Goal: Task Accomplishment & Management: Use online tool/utility

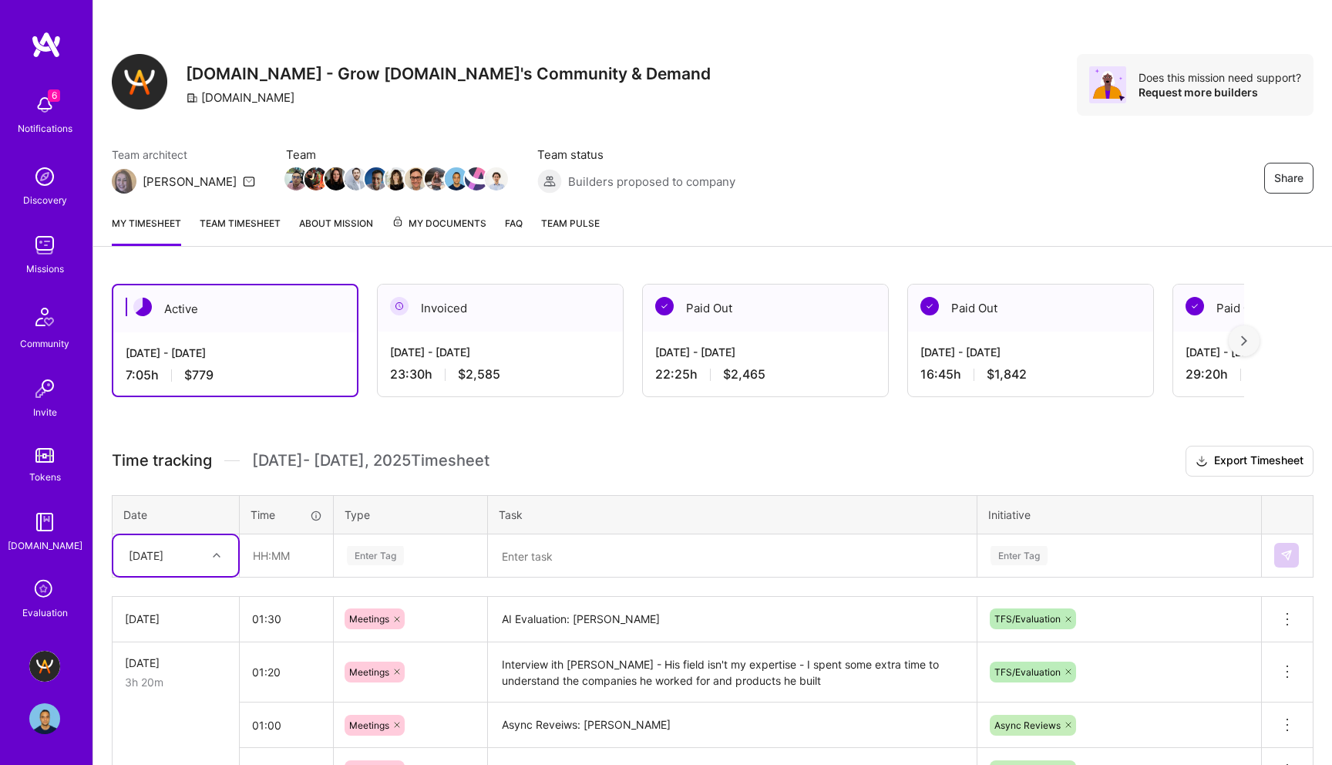
scroll to position [203, 0]
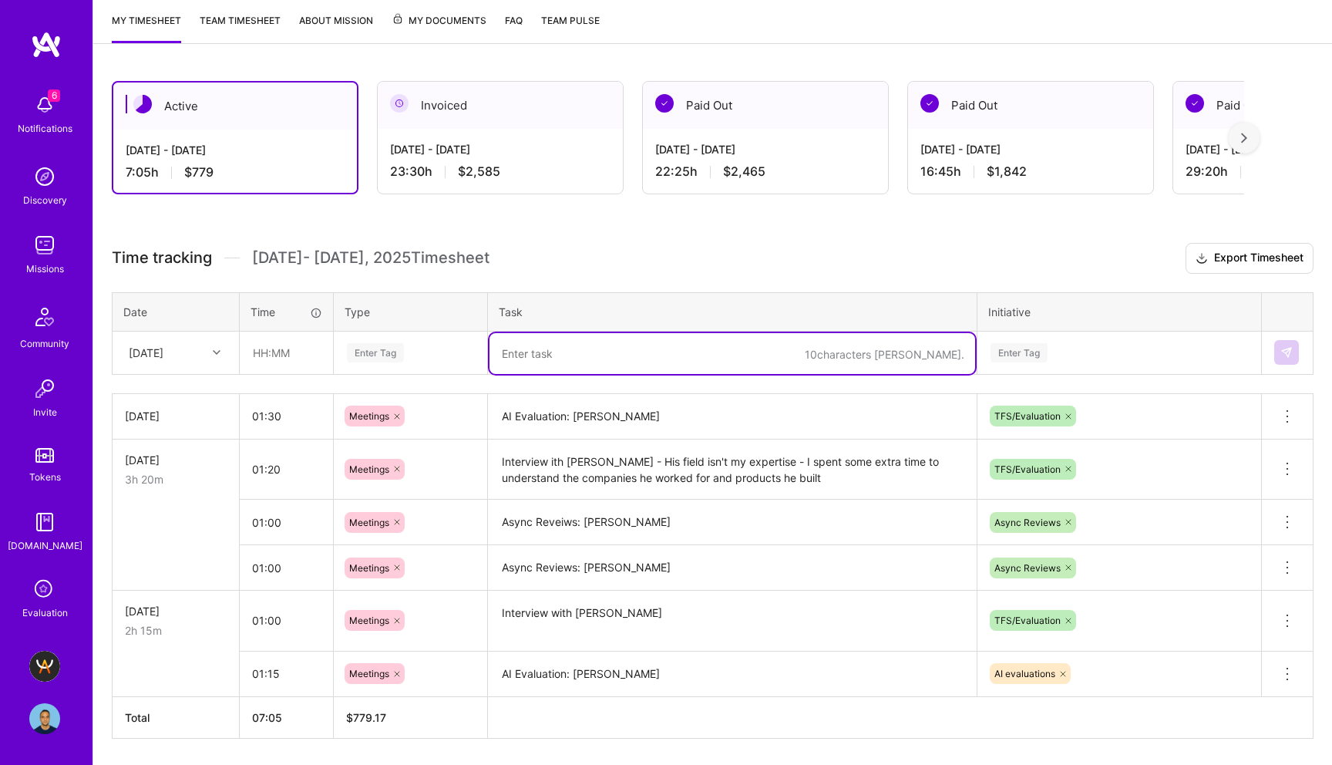
click at [550, 346] on textarea at bounding box center [733, 353] width 486 height 41
type textarea "Ai Evaluatio"
type textarea "Inetrview"
paste textarea "[PERSON_NAME]"
type textarea "Interview + AI Evaluation: [PERSON_NAME]"
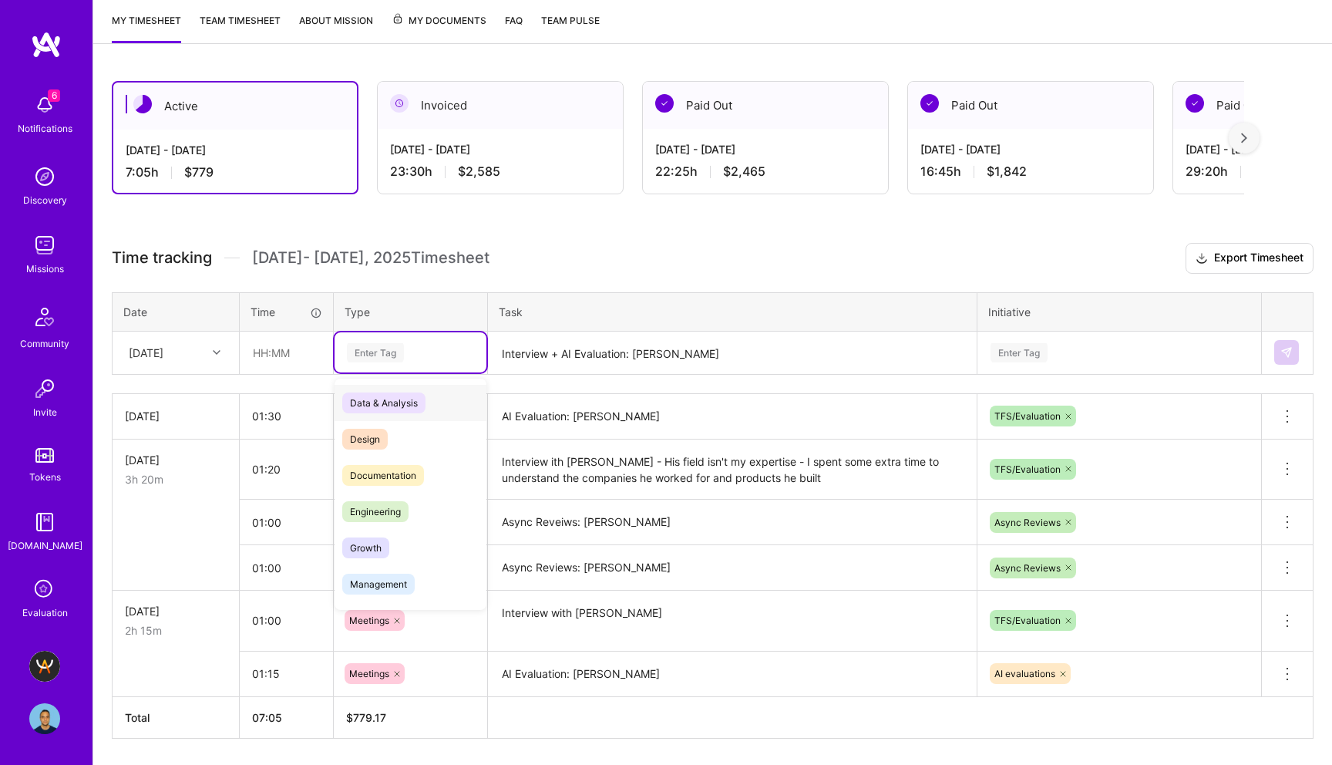
click at [373, 351] on div "Enter Tag" at bounding box center [375, 353] width 57 height 24
type input "mee"
click at [375, 408] on span "Meetings" at bounding box center [370, 402] width 56 height 21
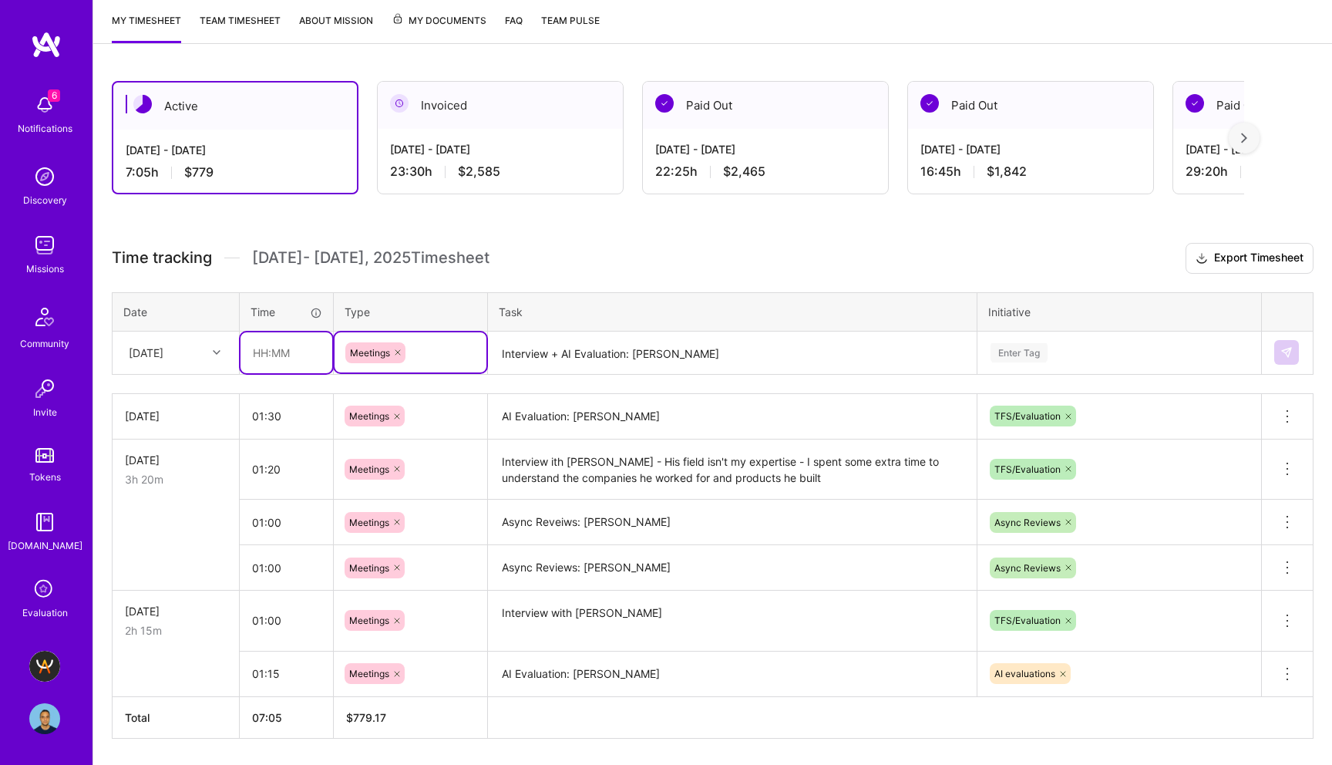
click at [268, 355] on input "text" at bounding box center [287, 352] width 92 height 41
click at [573, 236] on div "Active [DATE] - [DATE] 7:05 h $779 Invoiced [DATE] - [DATE] 23:30 h $2,585 Paid…" at bounding box center [712, 438] width 1239 height 752
click at [286, 352] on input "01:40" at bounding box center [287, 352] width 92 height 41
type input "01:30"
click at [557, 236] on div "Active [DATE] - [DATE] 7:05 h $779 Invoiced [DATE] - [DATE] 23:30 h $2,585 Paid…" at bounding box center [712, 438] width 1239 height 752
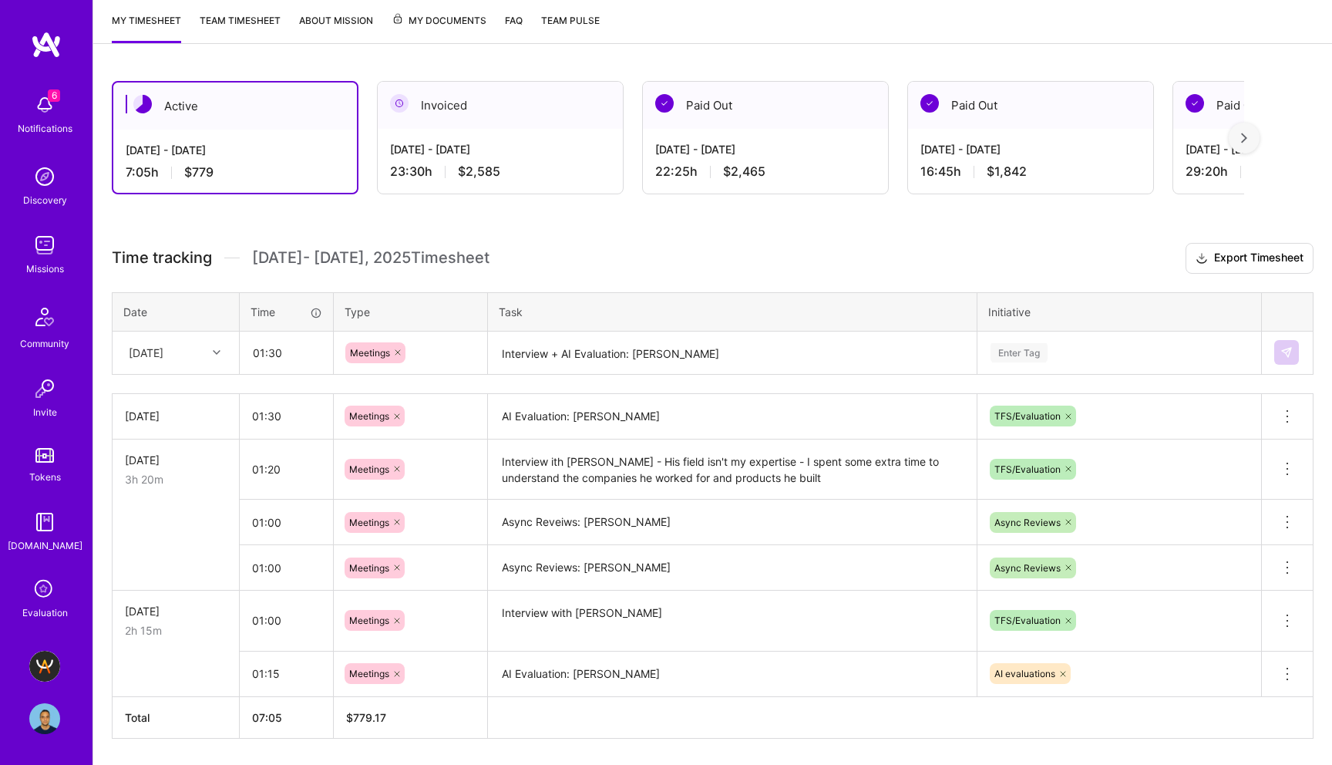
click at [1017, 342] on div "Enter Tag" at bounding box center [1119, 352] width 282 height 40
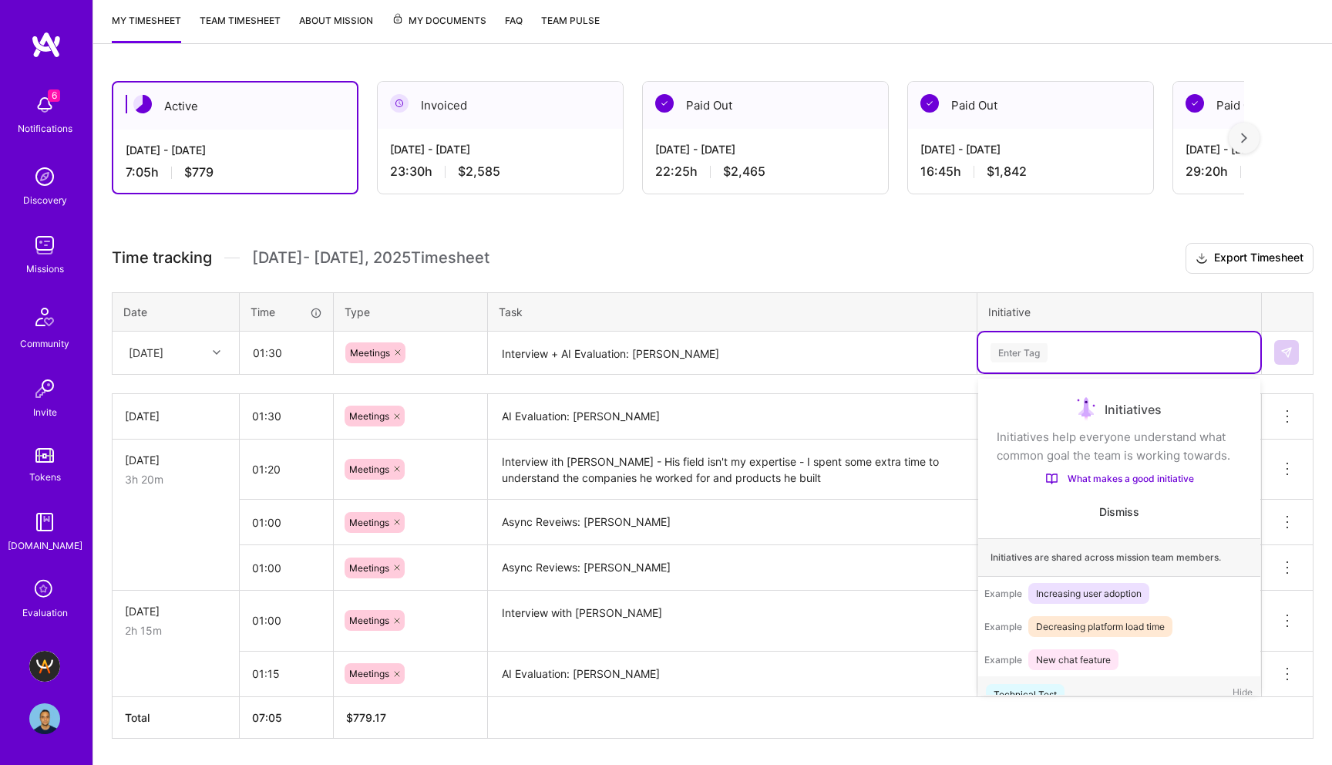
scroll to position [25, 0]
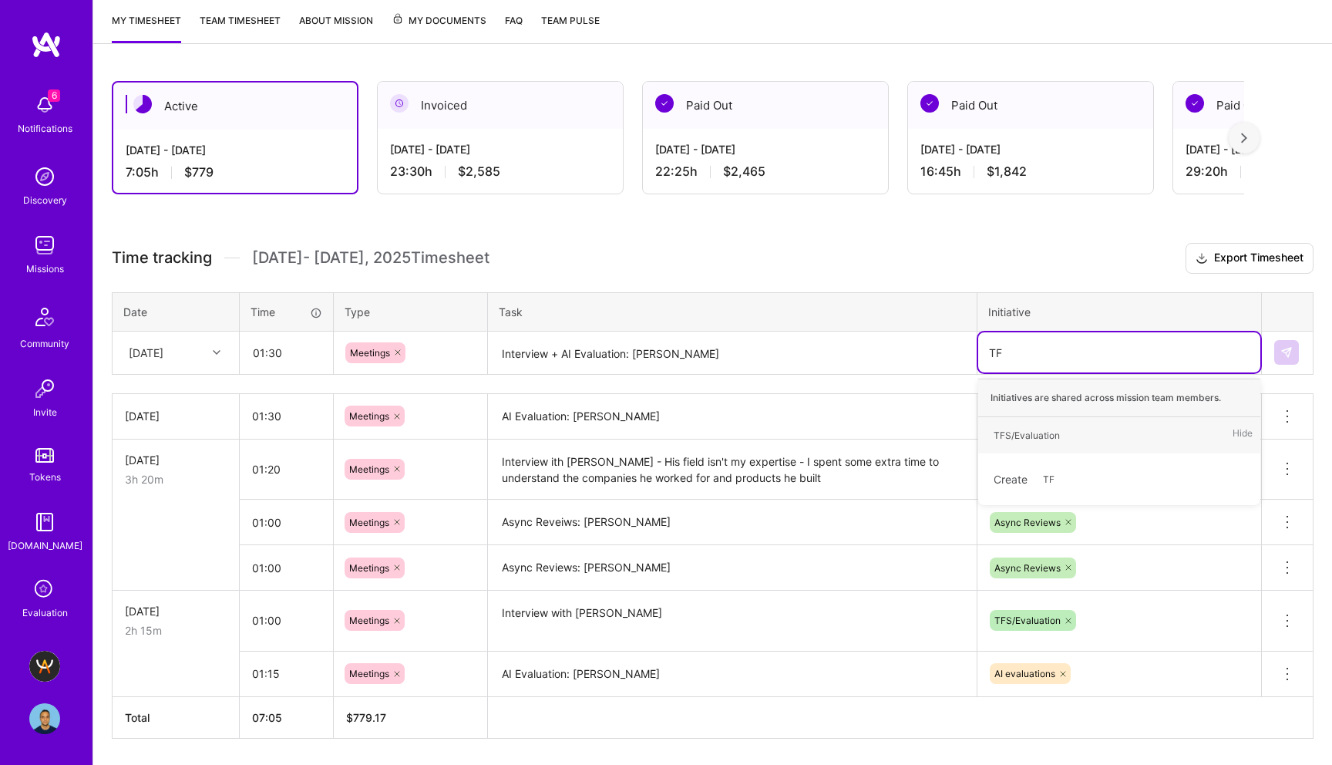
type input "TFS"
click at [1030, 436] on div "TFS/Evaluation" at bounding box center [1027, 435] width 66 height 16
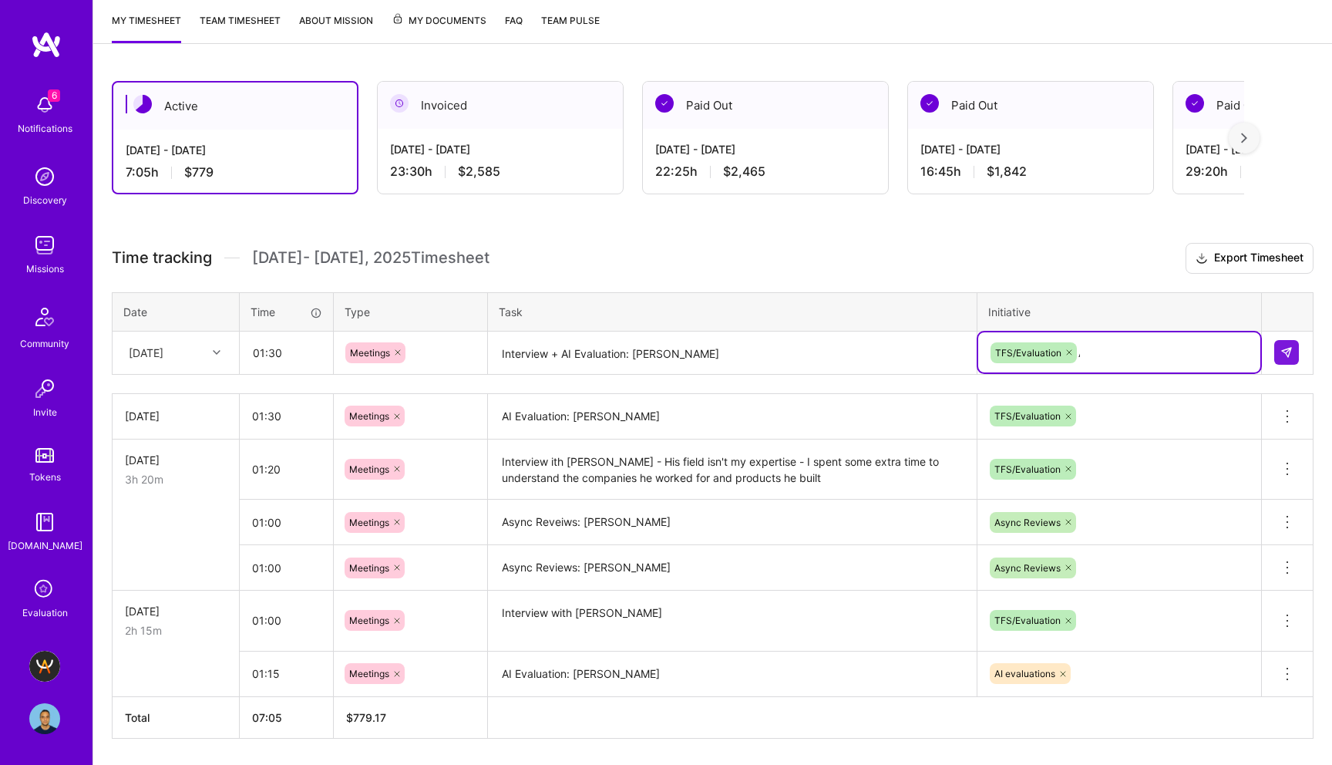
type input "AI"
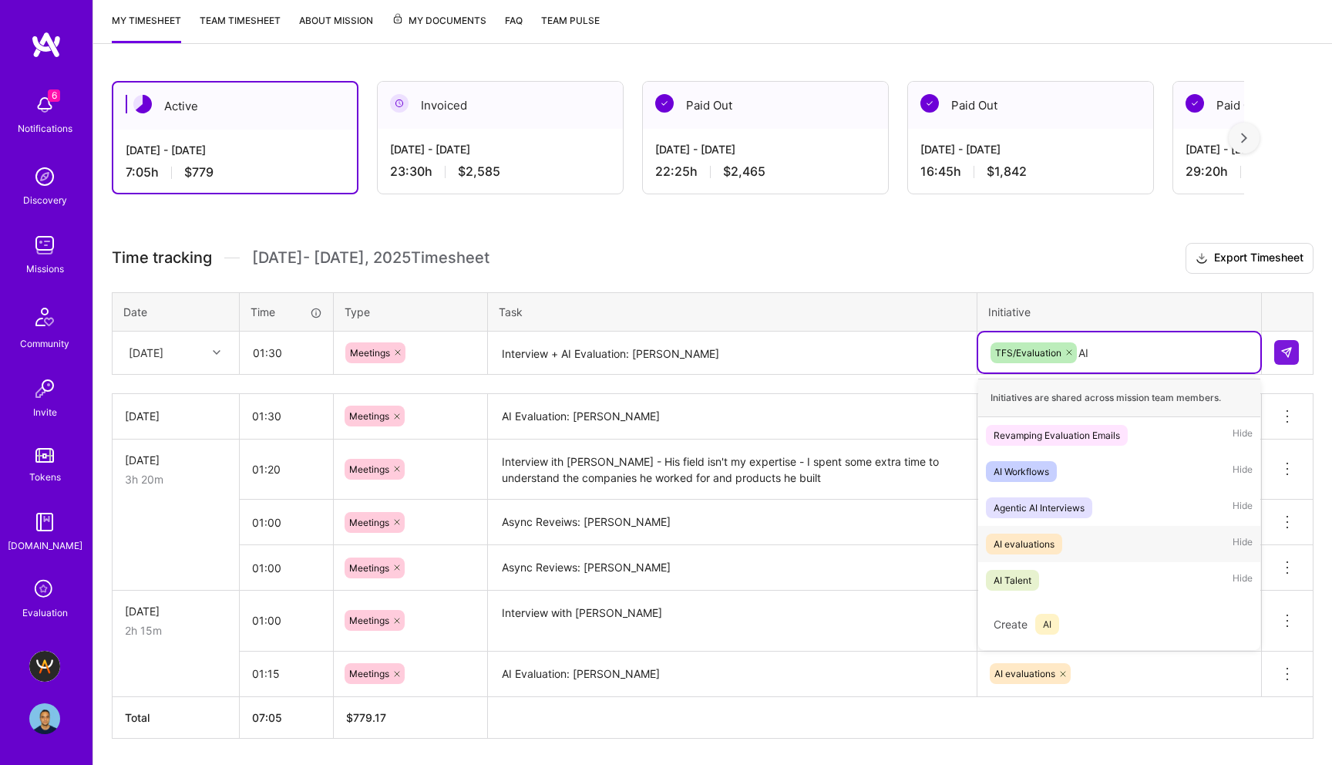
click at [1060, 539] on span "AI evaluations" at bounding box center [1024, 544] width 76 height 21
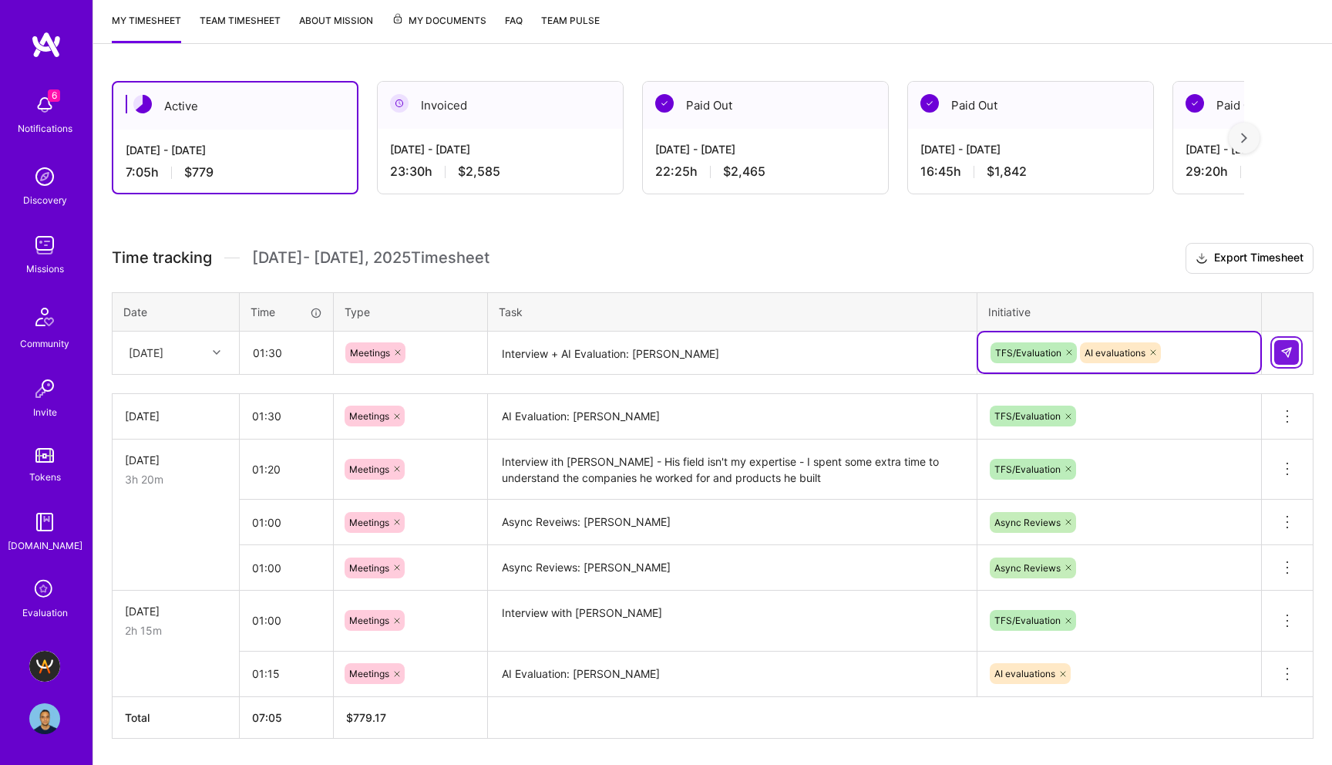
click at [1289, 354] on img at bounding box center [1287, 352] width 12 height 12
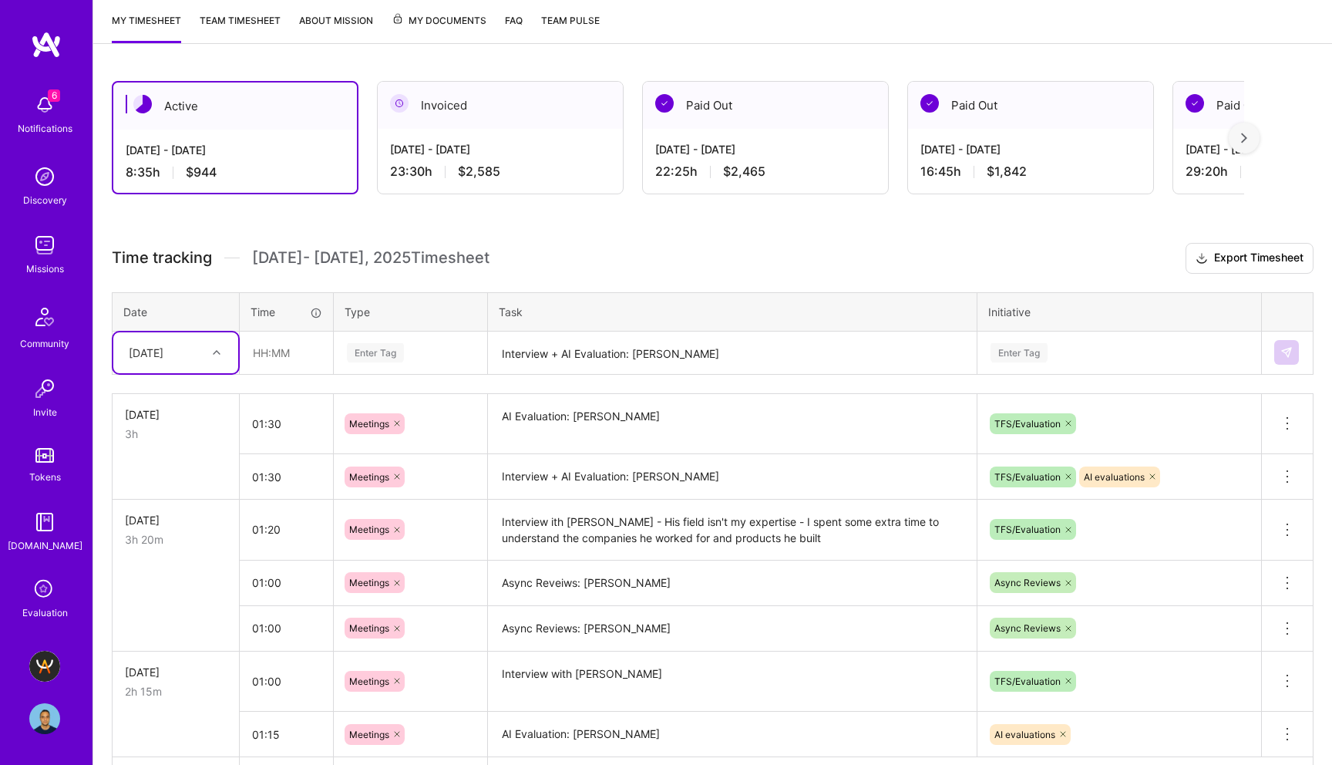
scroll to position [320, 0]
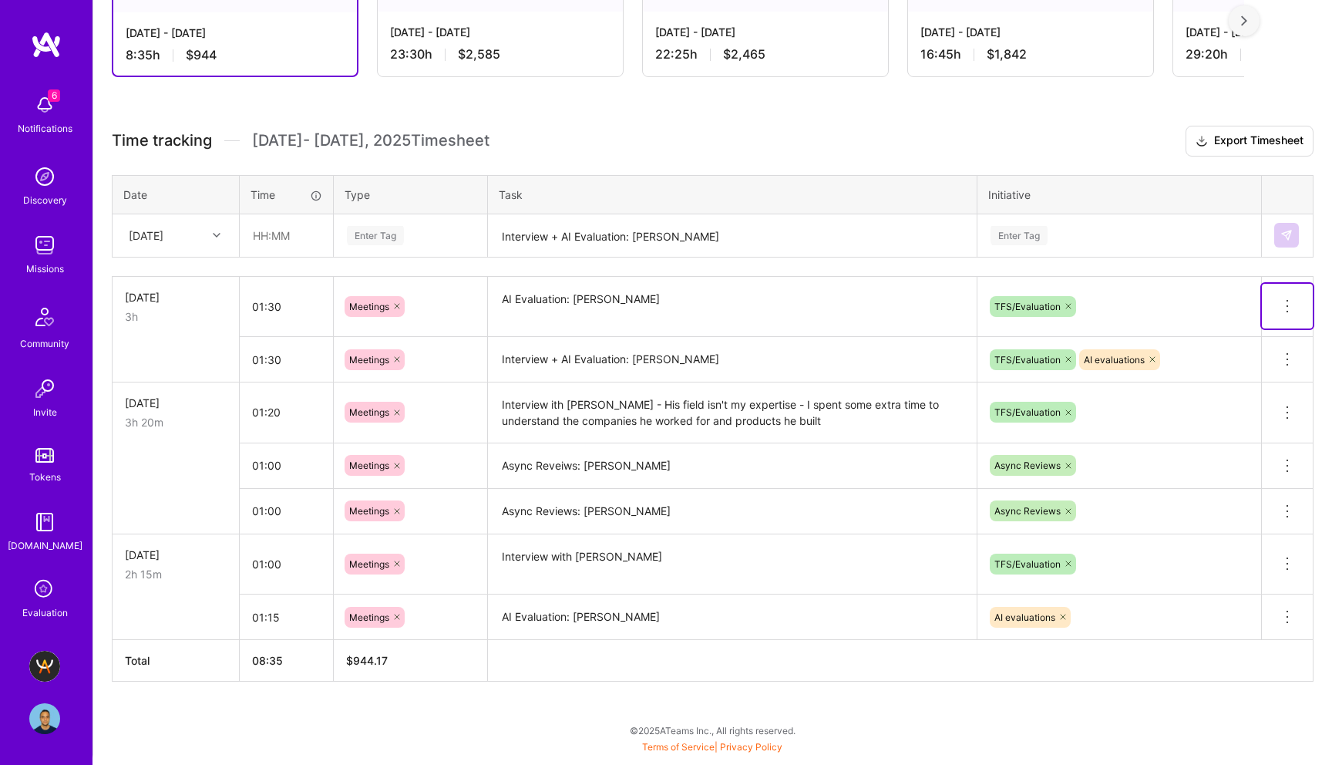
click at [1288, 305] on icon at bounding box center [1287, 306] width 19 height 19
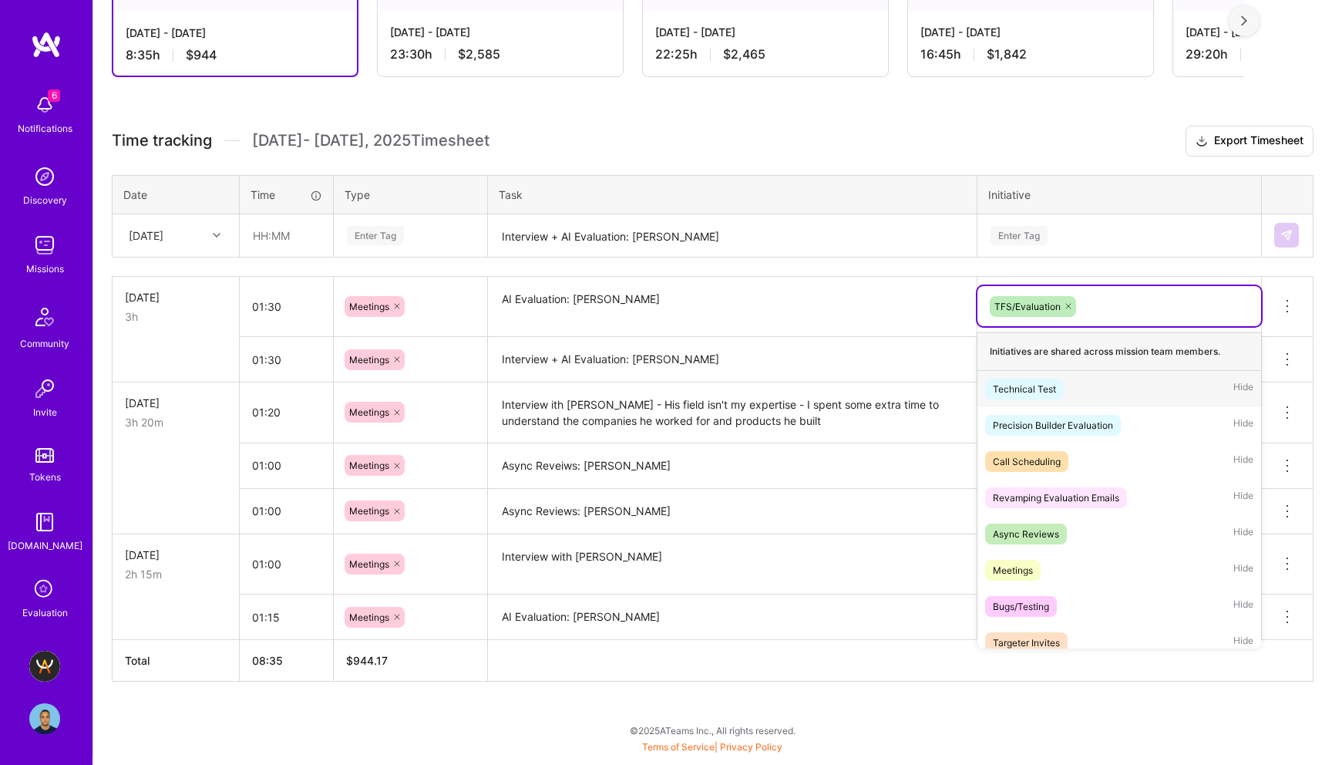
click at [1100, 301] on div "TFS/Evaluation" at bounding box center [1119, 307] width 262 height 24
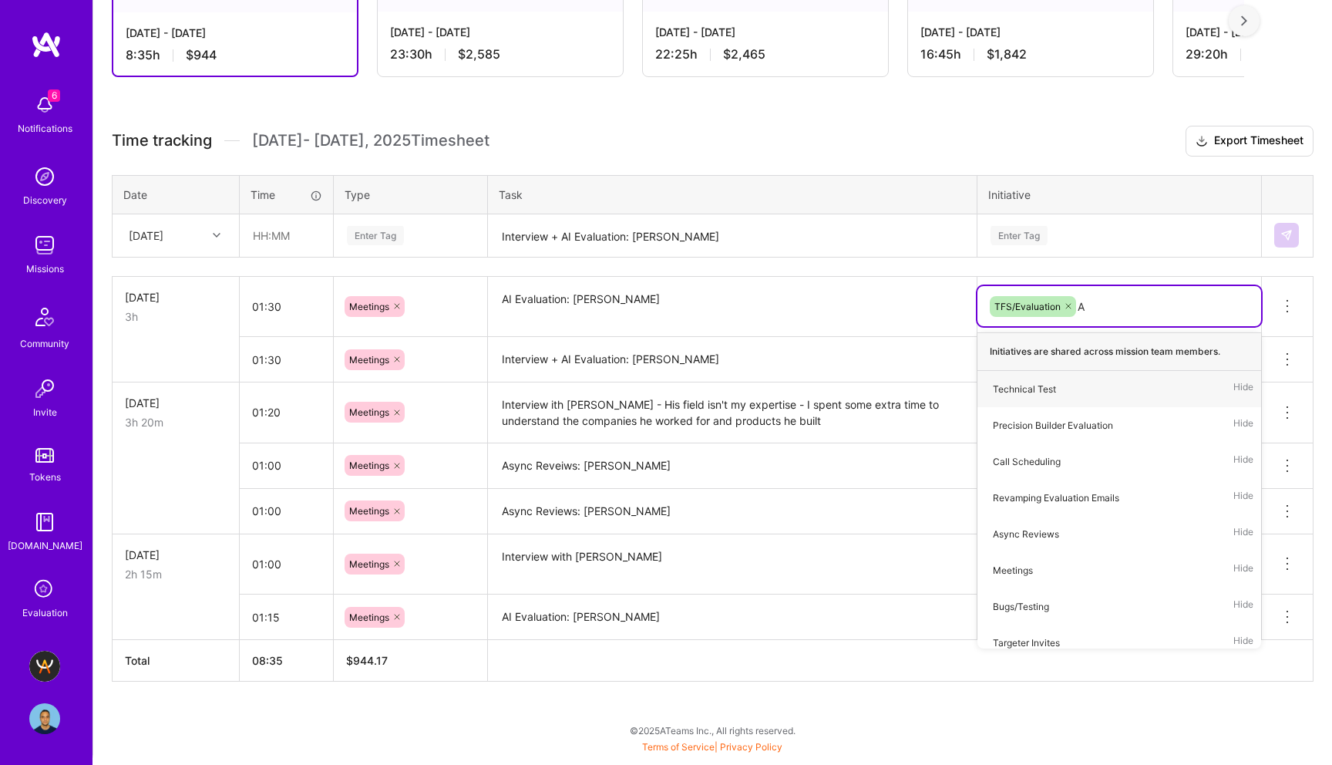
type input "AI"
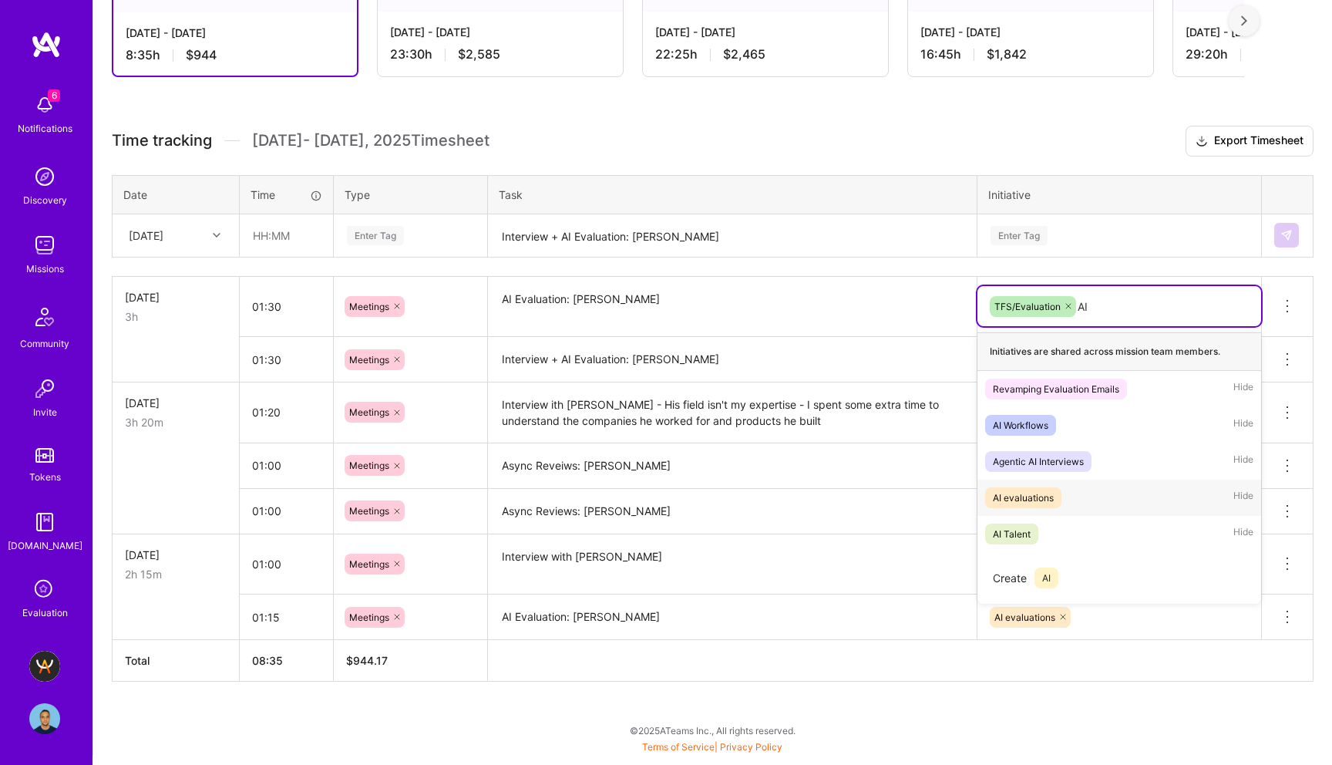
click at [1076, 491] on div "AI evaluations Hide" at bounding box center [1120, 498] width 284 height 36
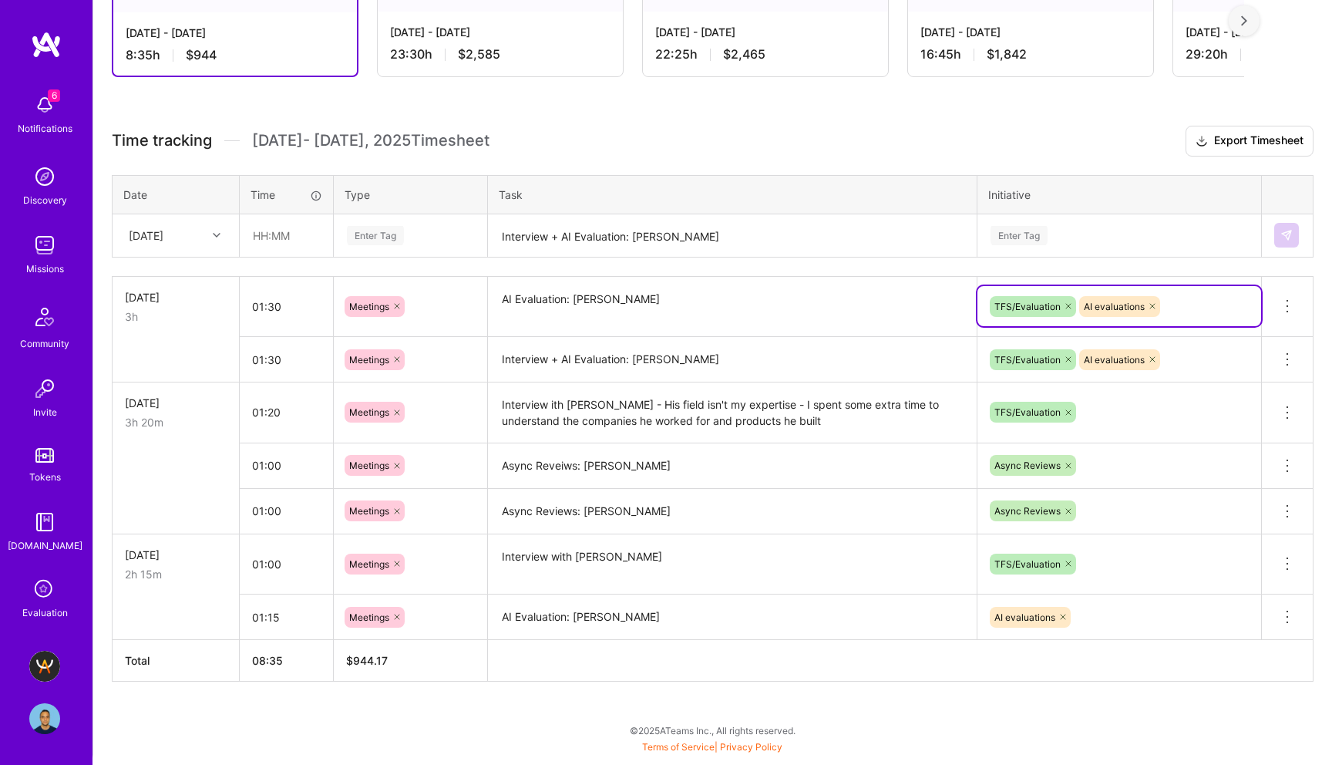
click at [1076, 137] on h3 "Time tracking [DATE] - [DATE] Timesheet Export Timesheet" at bounding box center [713, 141] width 1202 height 31
click at [608, 109] on div "Active [DATE] - [DATE] 8:35 h $944 Invoiced [DATE] - [DATE] 23:30 h $2,585 Paid…" at bounding box center [712, 351] width 1239 height 812
click at [537, 111] on div "Active [DATE] - [DATE] 8:35 h $944 Invoiced [DATE] - [DATE] 23:30 h $2,585 Paid…" at bounding box center [712, 351] width 1239 height 812
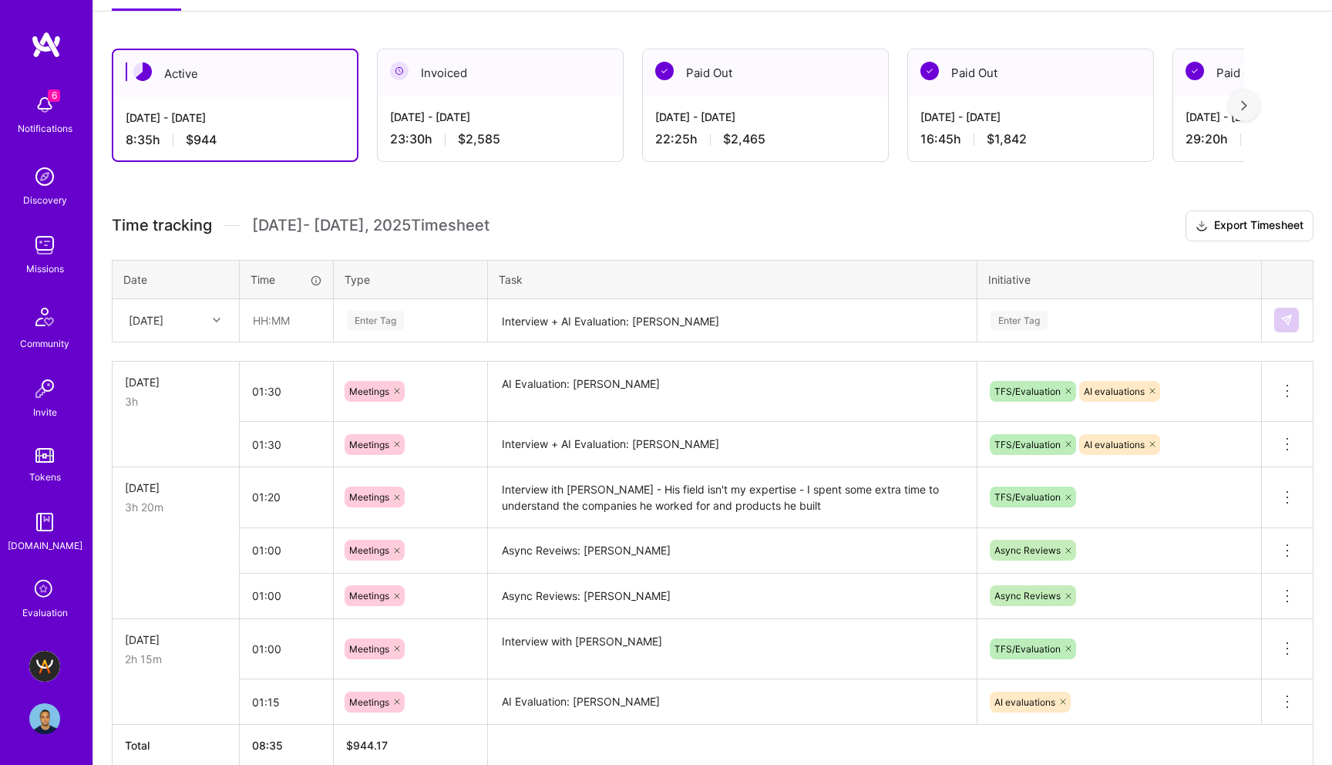
scroll to position [306, 0]
